Goal: Find specific page/section: Find specific page/section

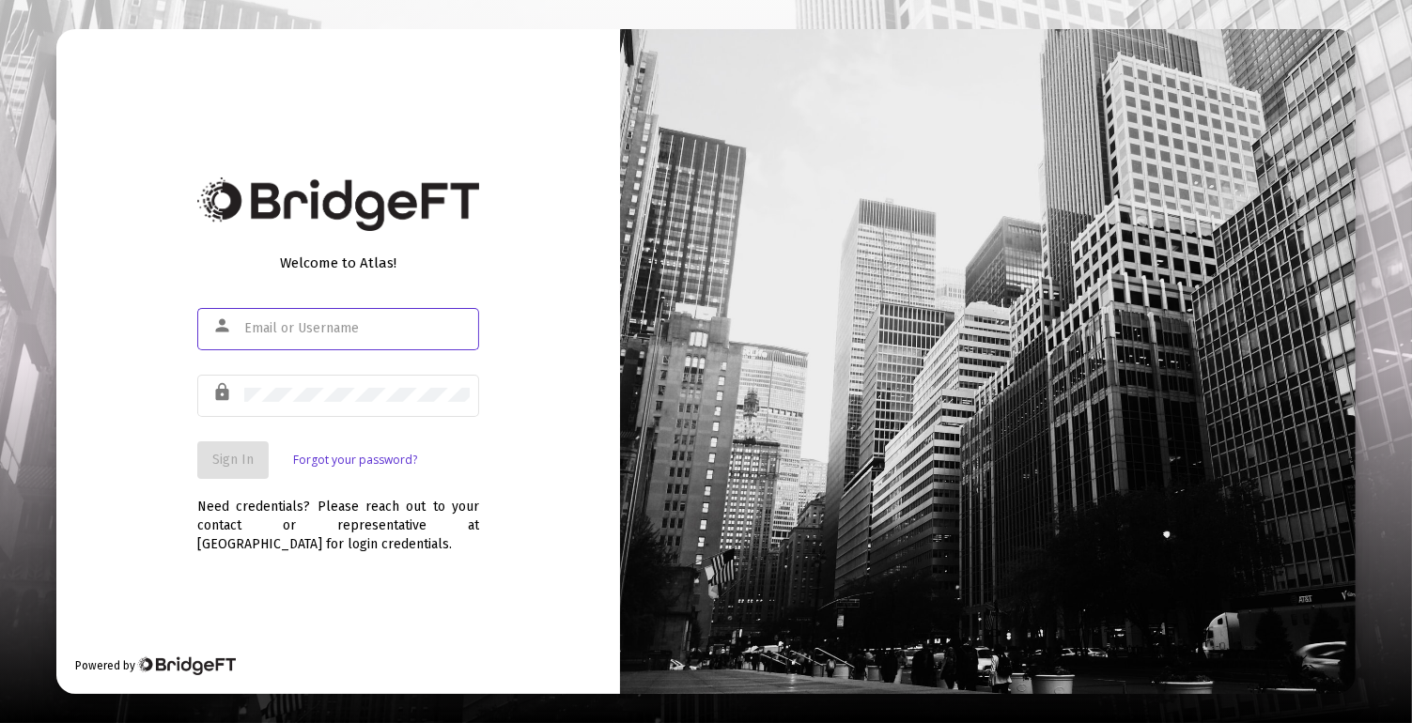
click at [342, 330] on input "text" at bounding box center [356, 328] width 225 height 15
type input "[PERSON_NAME][EMAIL_ADDRESS][DOMAIN_NAME]"
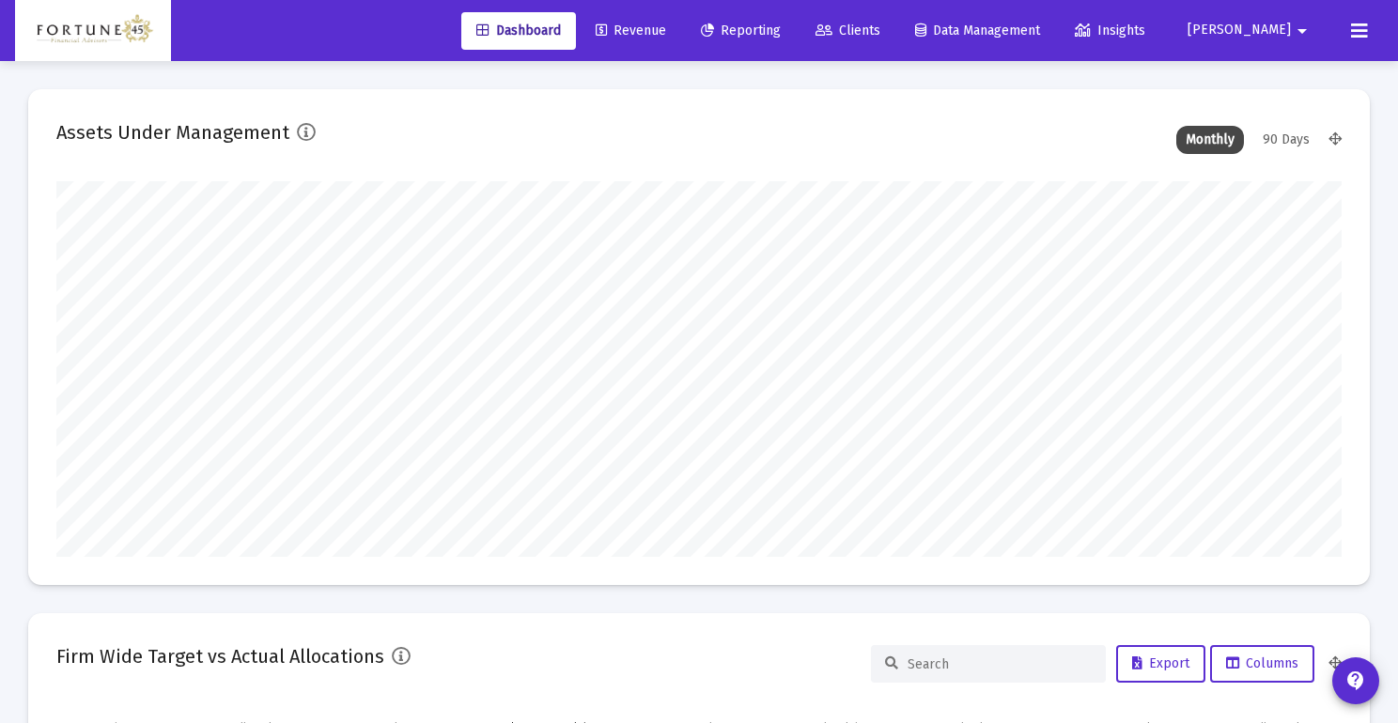
scroll to position [376, 691]
click at [880, 23] on span "Clients" at bounding box center [847, 31] width 65 height 16
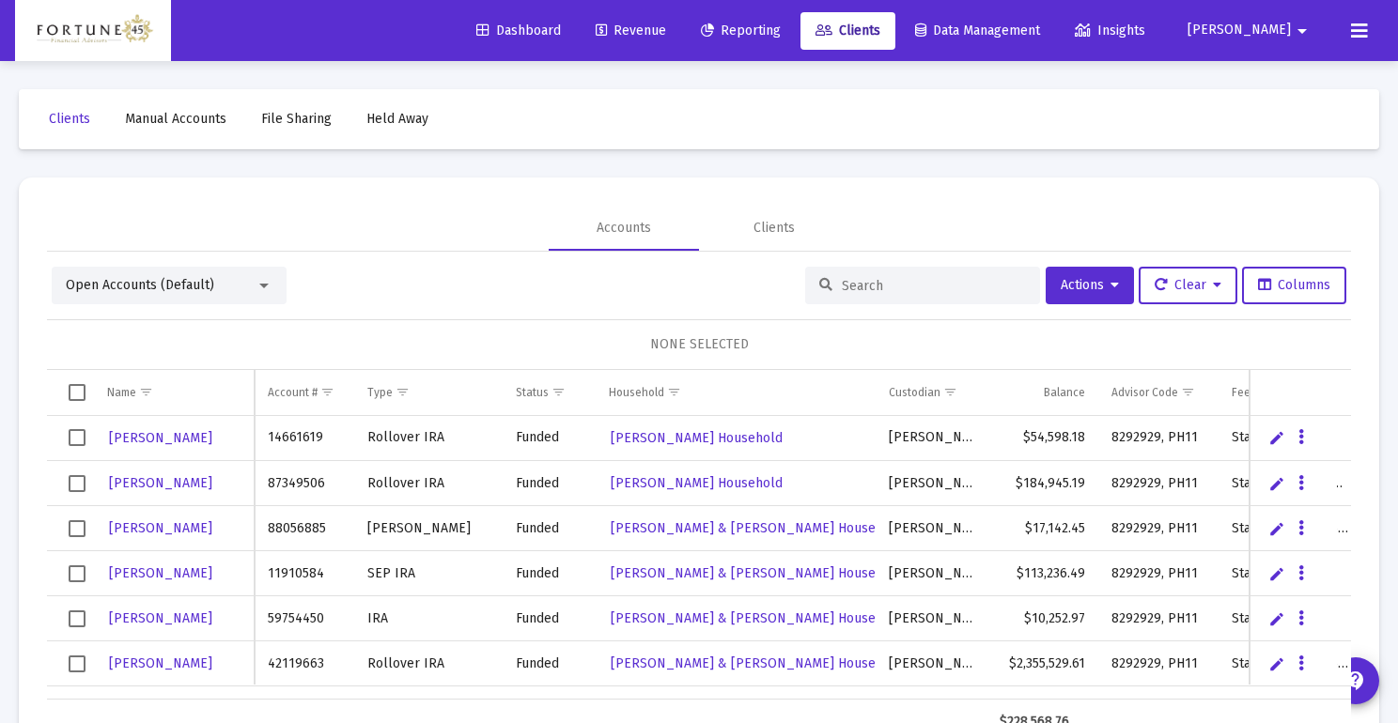
click at [887, 287] on input at bounding box center [934, 286] width 184 height 16
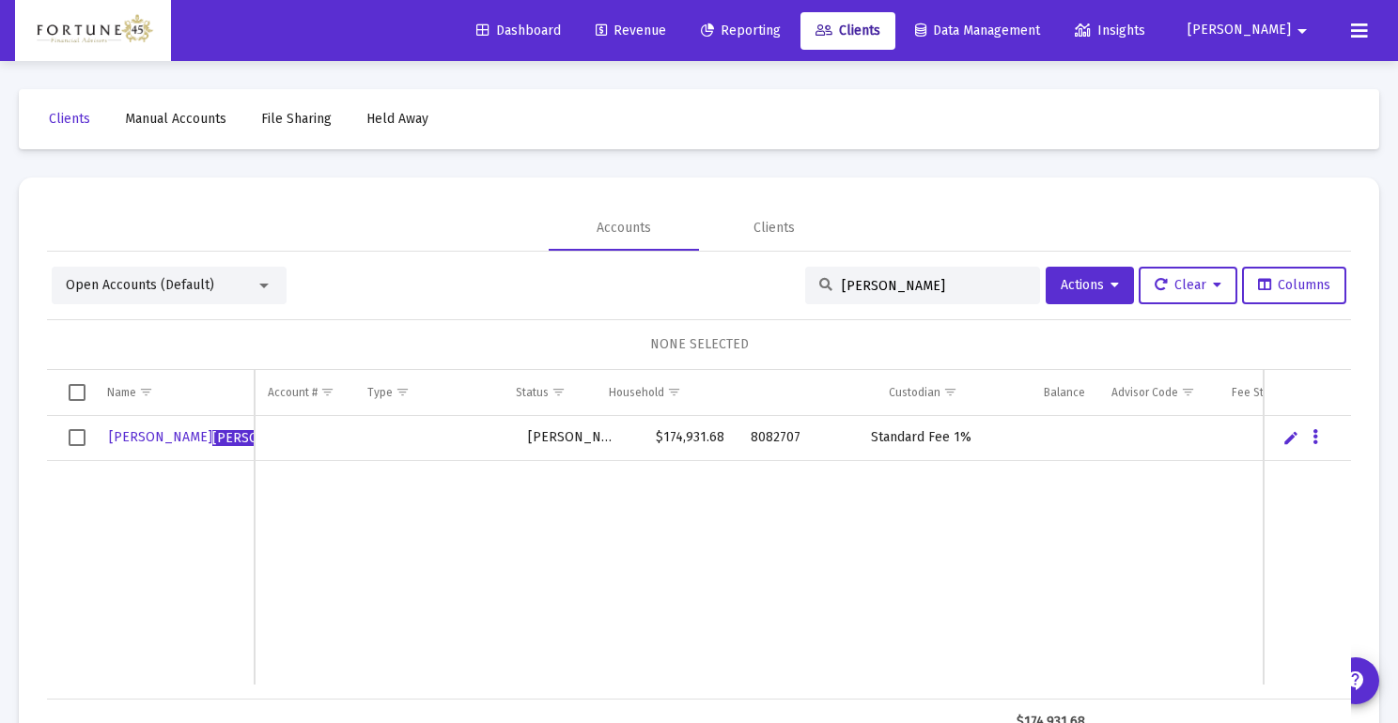
scroll to position [0, 361]
drag, startPoint x: 843, startPoint y: 281, endPoint x: 826, endPoint y: 285, distance: 17.3
click at [842, 283] on input "[PERSON_NAME]" at bounding box center [934, 286] width 184 height 16
click at [826, 285] on div "[PERSON_NAME]" at bounding box center [922, 286] width 235 height 38
click at [932, 285] on input "[PERSON_NAME]" at bounding box center [934, 286] width 184 height 16
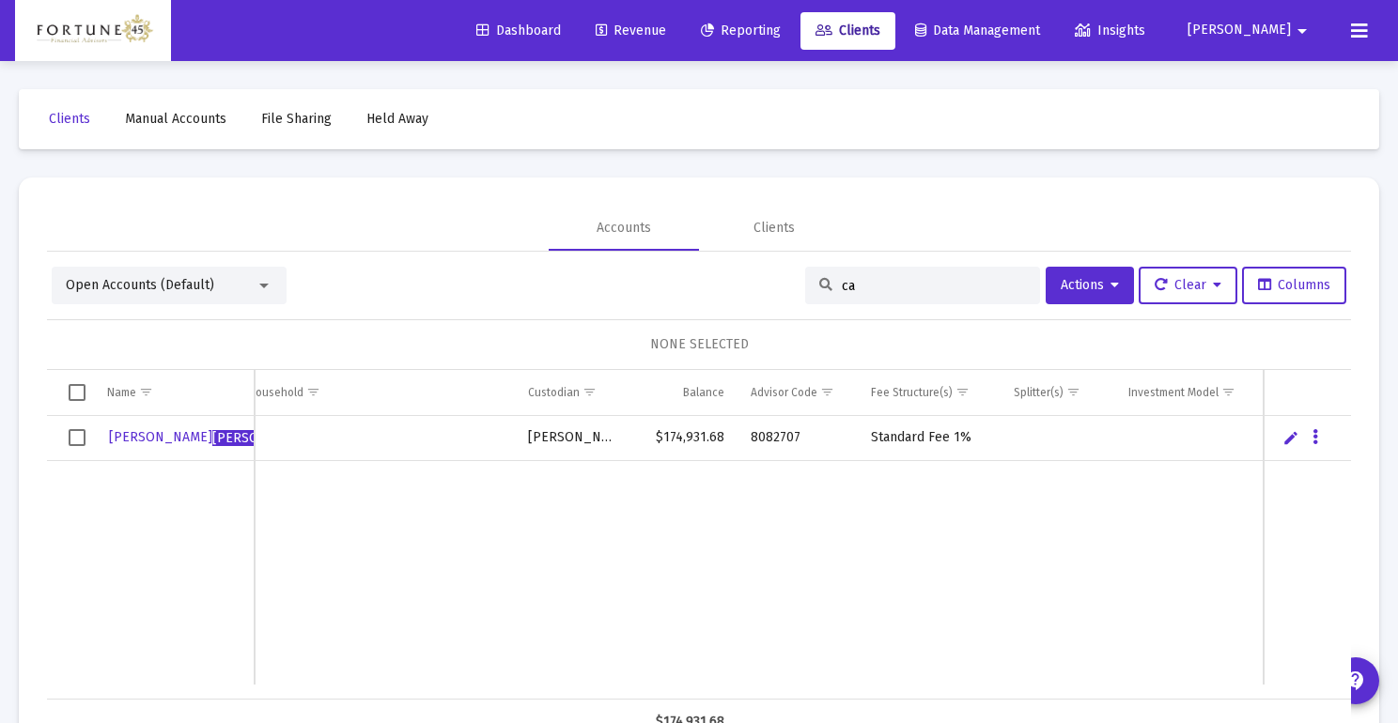
type input "c"
type input "[PERSON_NAME]"
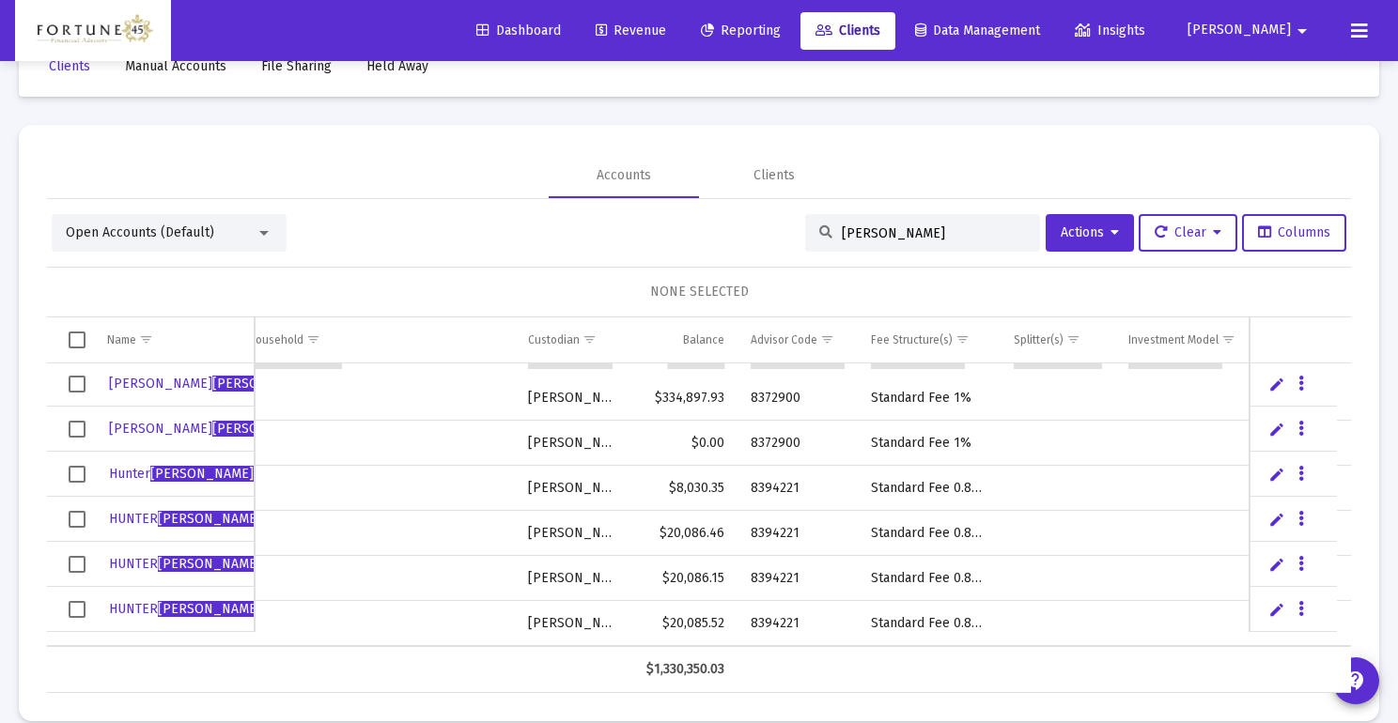
scroll to position [78, 0]
